Goal: Task Accomplishment & Management: Manage account settings

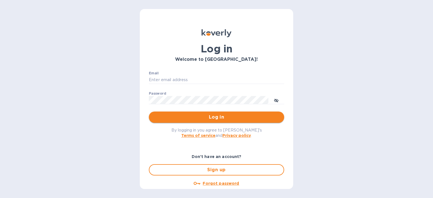
type input "steve.oceansouth@gmail.com"
click at [219, 119] on span "Log in" at bounding box center [216, 117] width 126 height 7
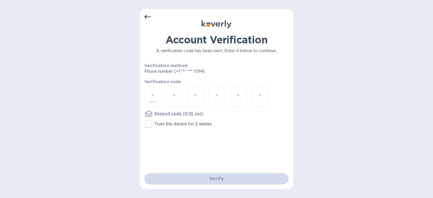
click at [155, 94] on input "number" at bounding box center [152, 97] width 7 height 10
type input "4"
type input "3"
type input "7"
type input "5"
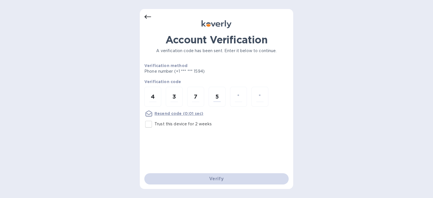
type input "5"
type input "9"
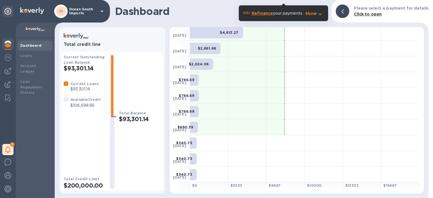
scroll to position [113, 0]
